Goal: Information Seeking & Learning: Learn about a topic

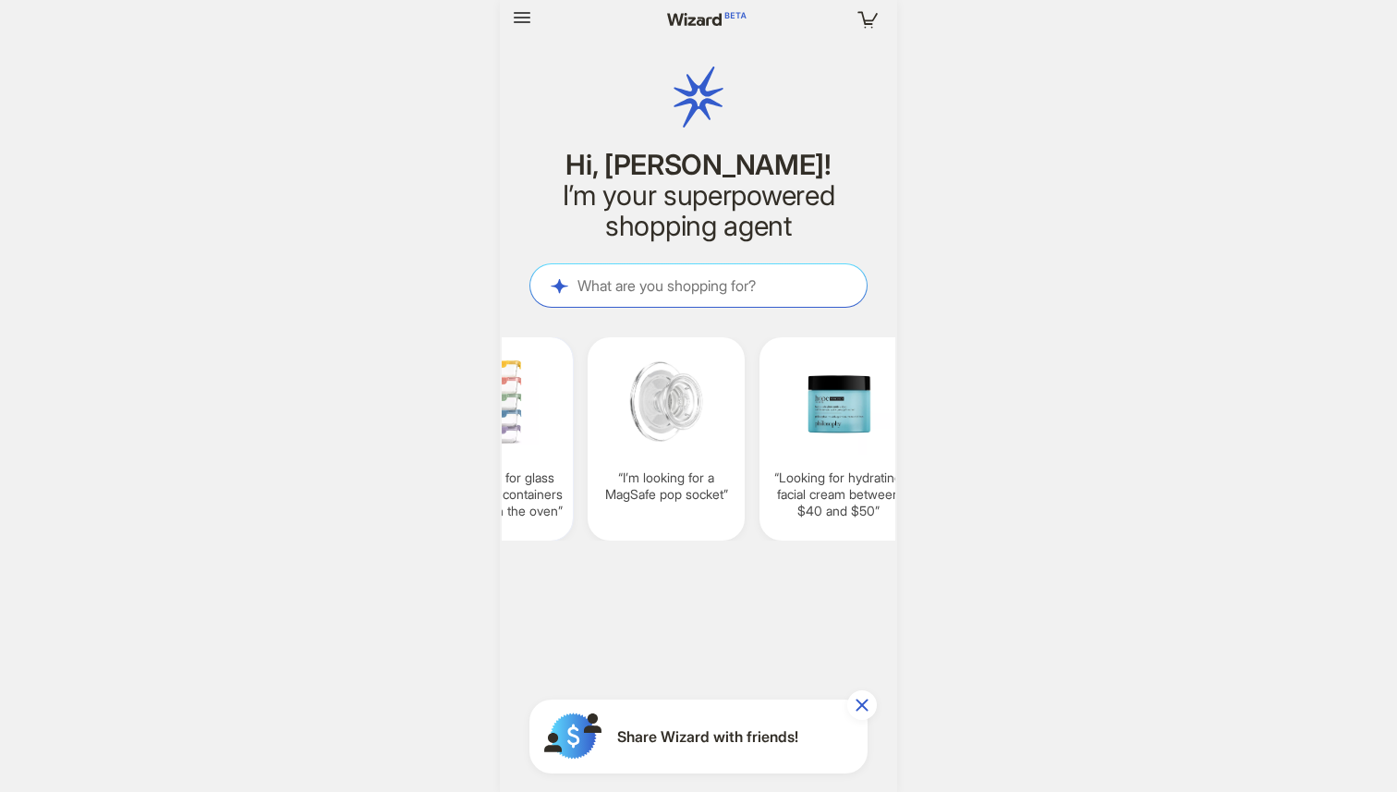
scroll to position [0, 1461]
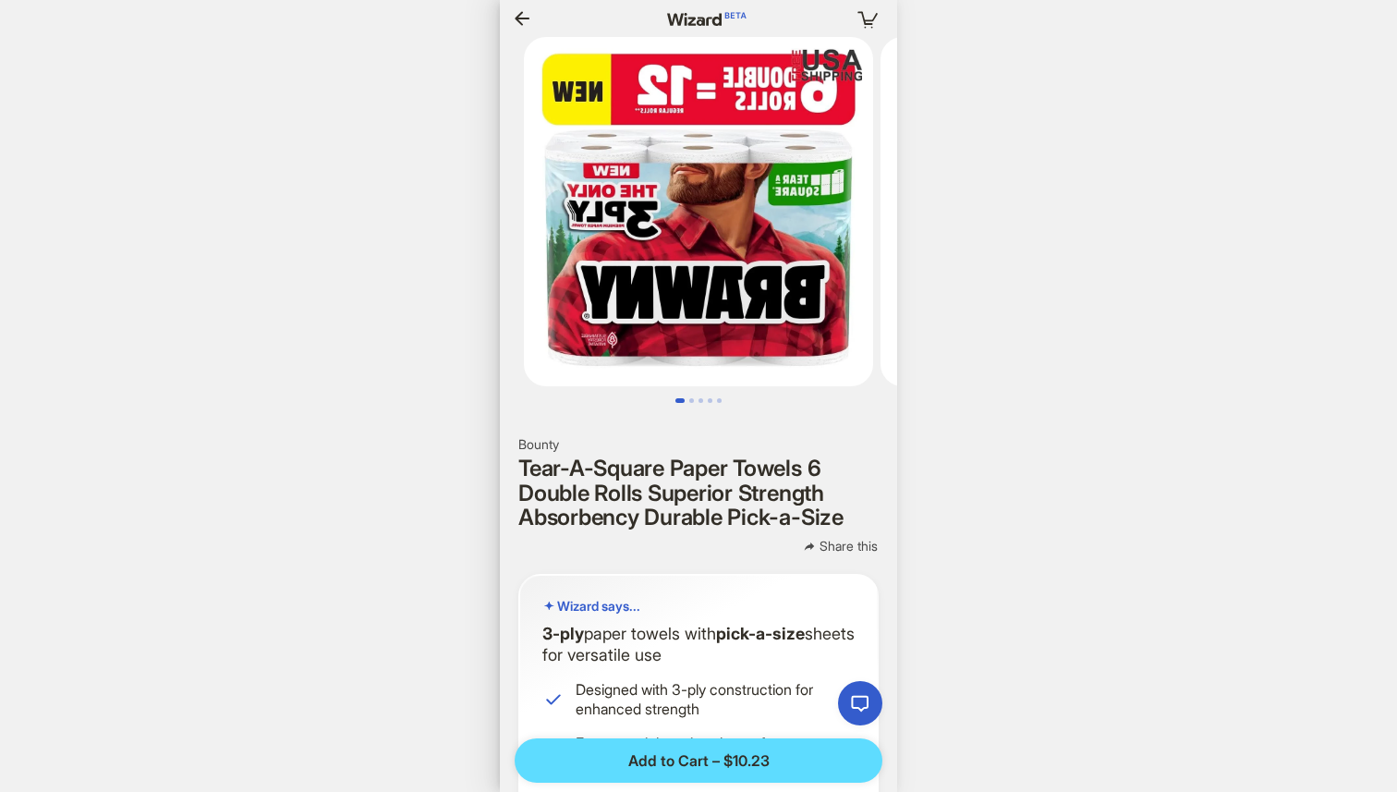
scroll to position [0, 135]
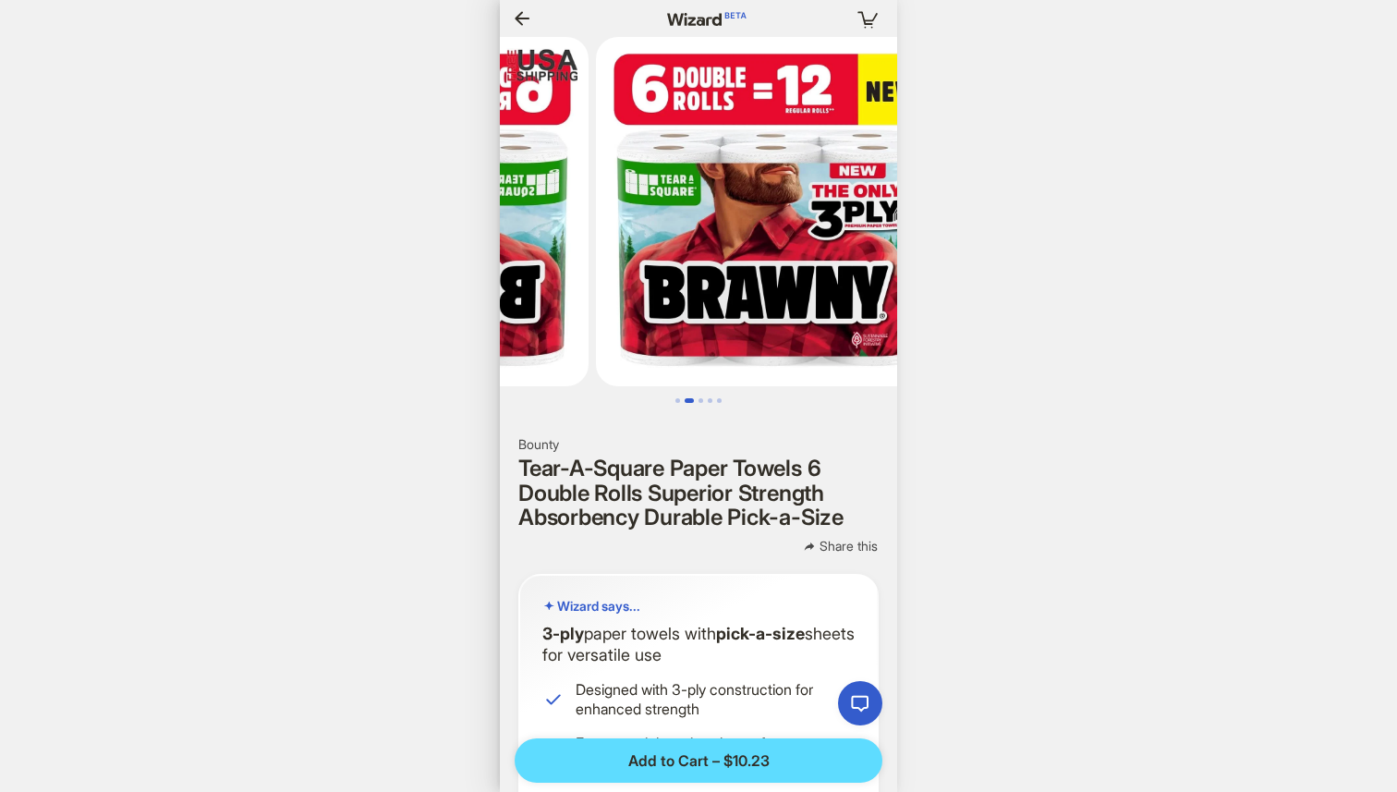
scroll to position [0, 1461]
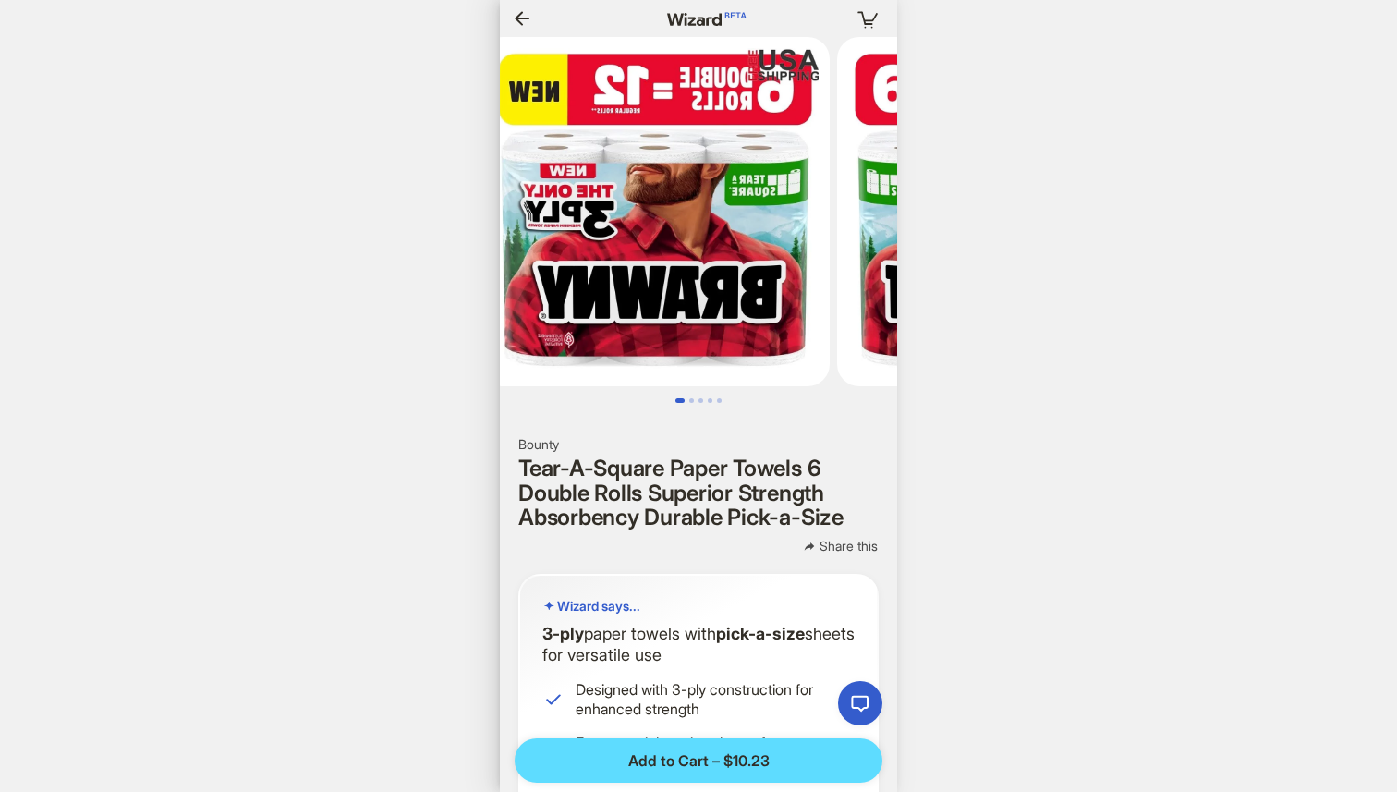
scroll to position [0, 16]
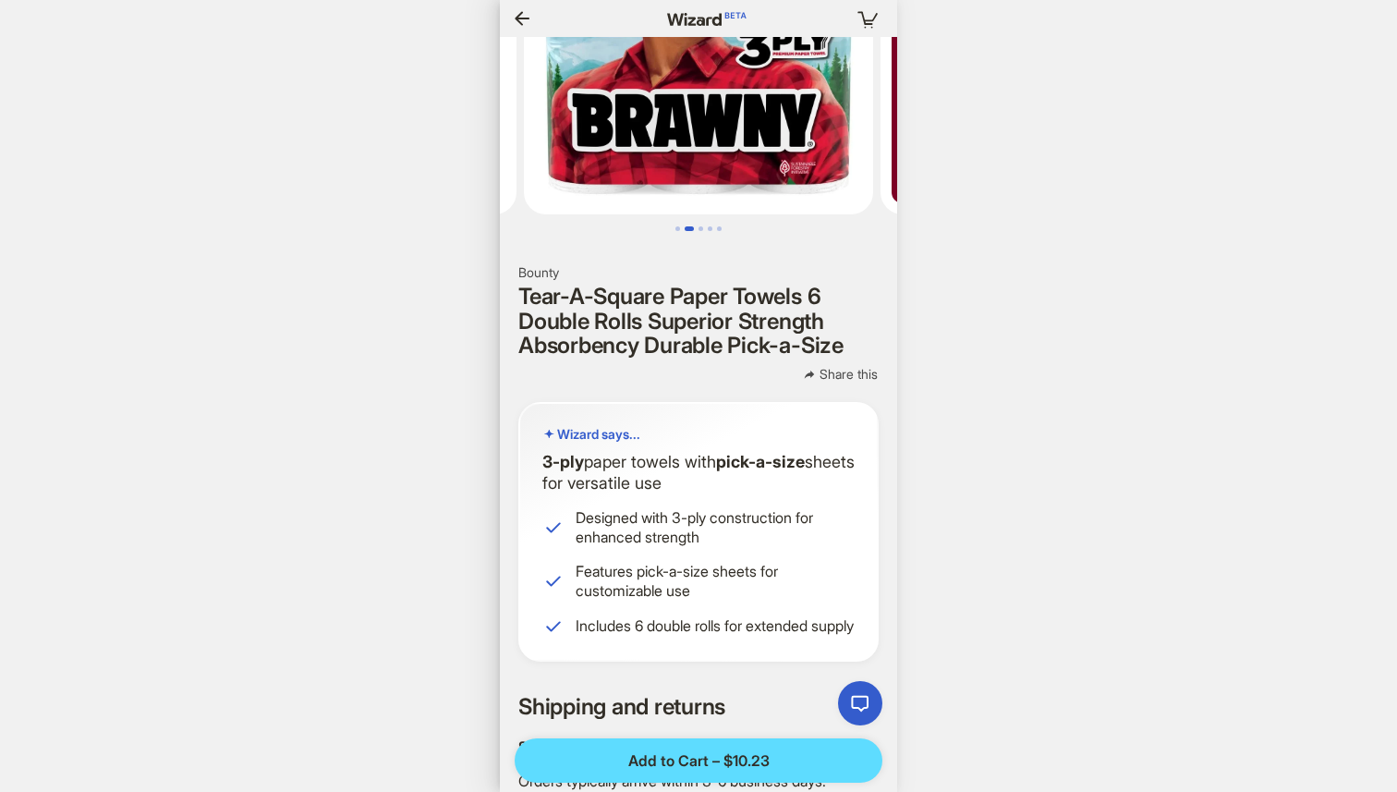
click at [614, 428] on span "Wizard says..." at bounding box center [598, 434] width 83 height 17
click at [556, 436] on p "Wizard says..." at bounding box center [699, 434] width 312 height 17
